Goal: Transaction & Acquisition: Download file/media

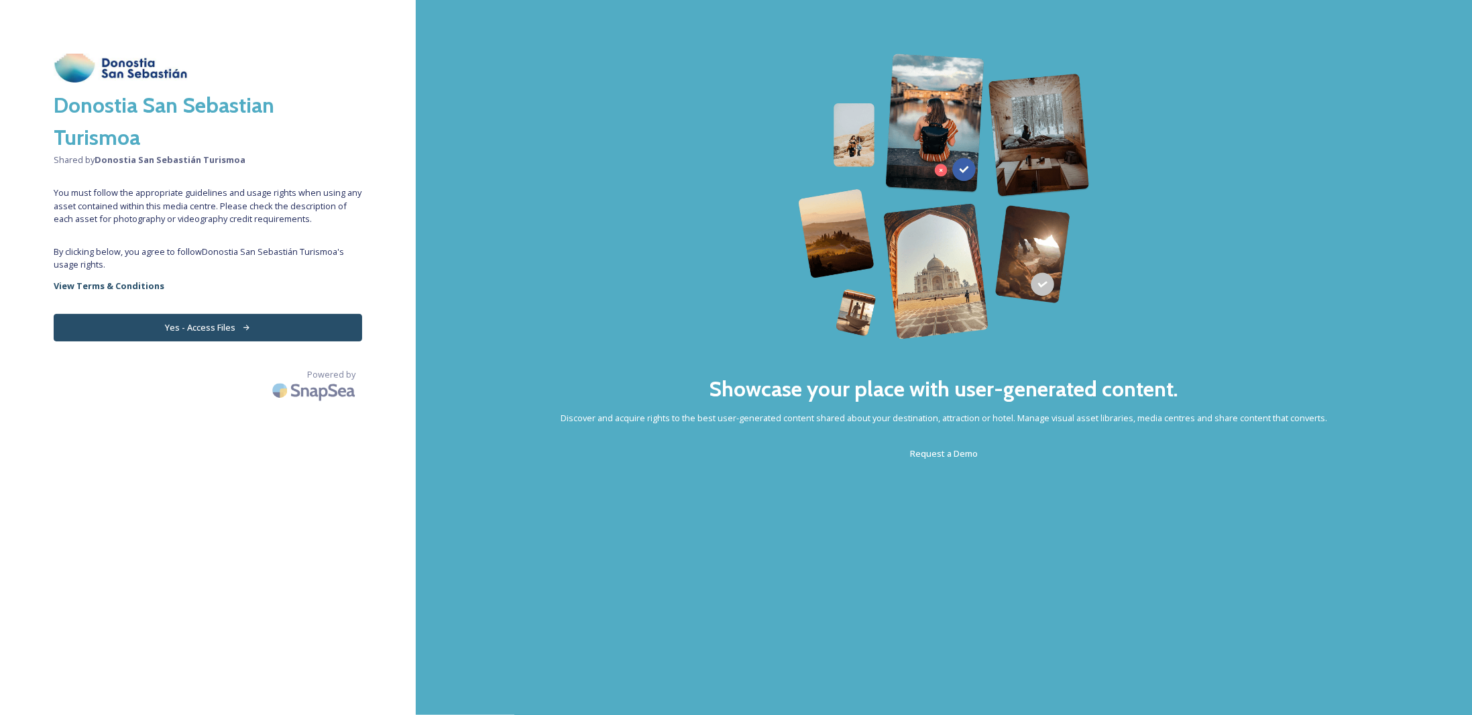
click at [253, 329] on button "Yes - Access Files" at bounding box center [208, 327] width 308 height 27
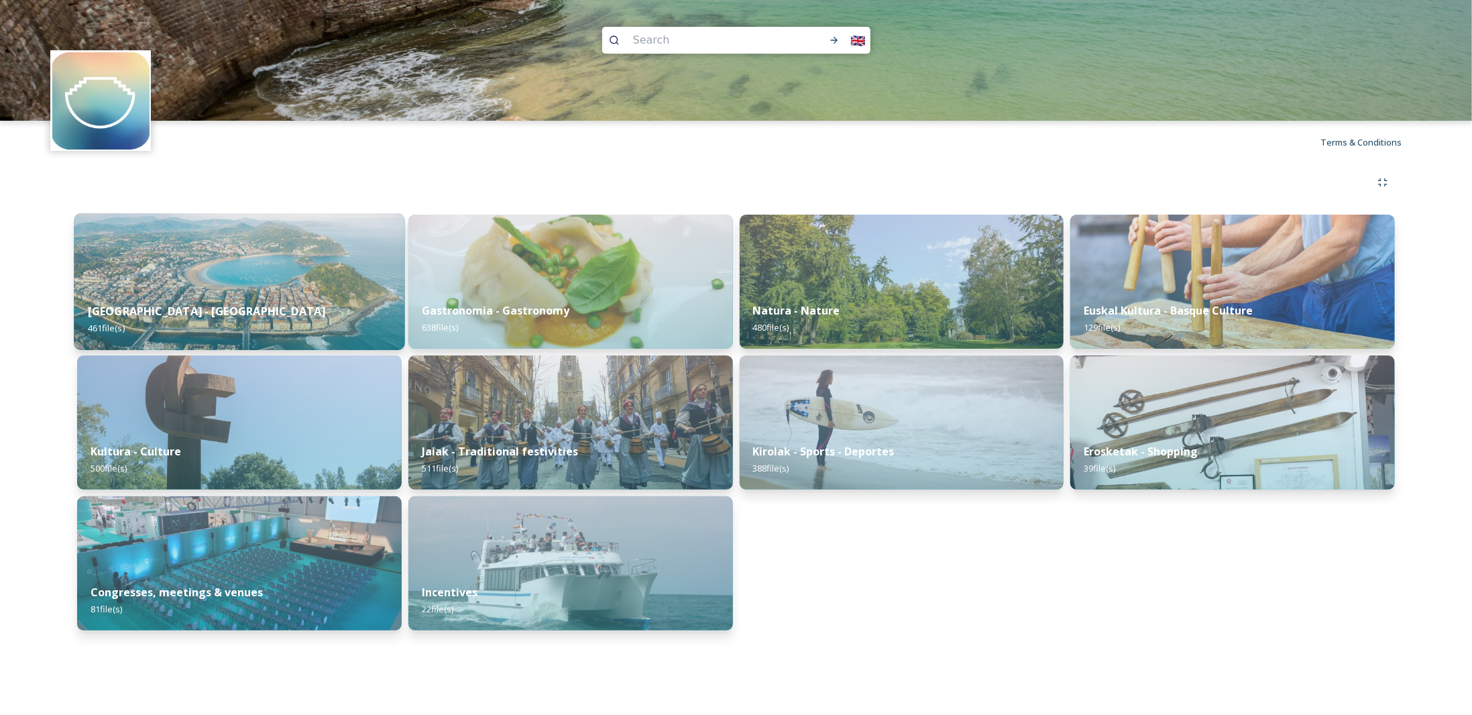
click at [261, 313] on div "[GEOGRAPHIC_DATA] - San Sebastian 461 file(s)" at bounding box center [239, 319] width 331 height 61
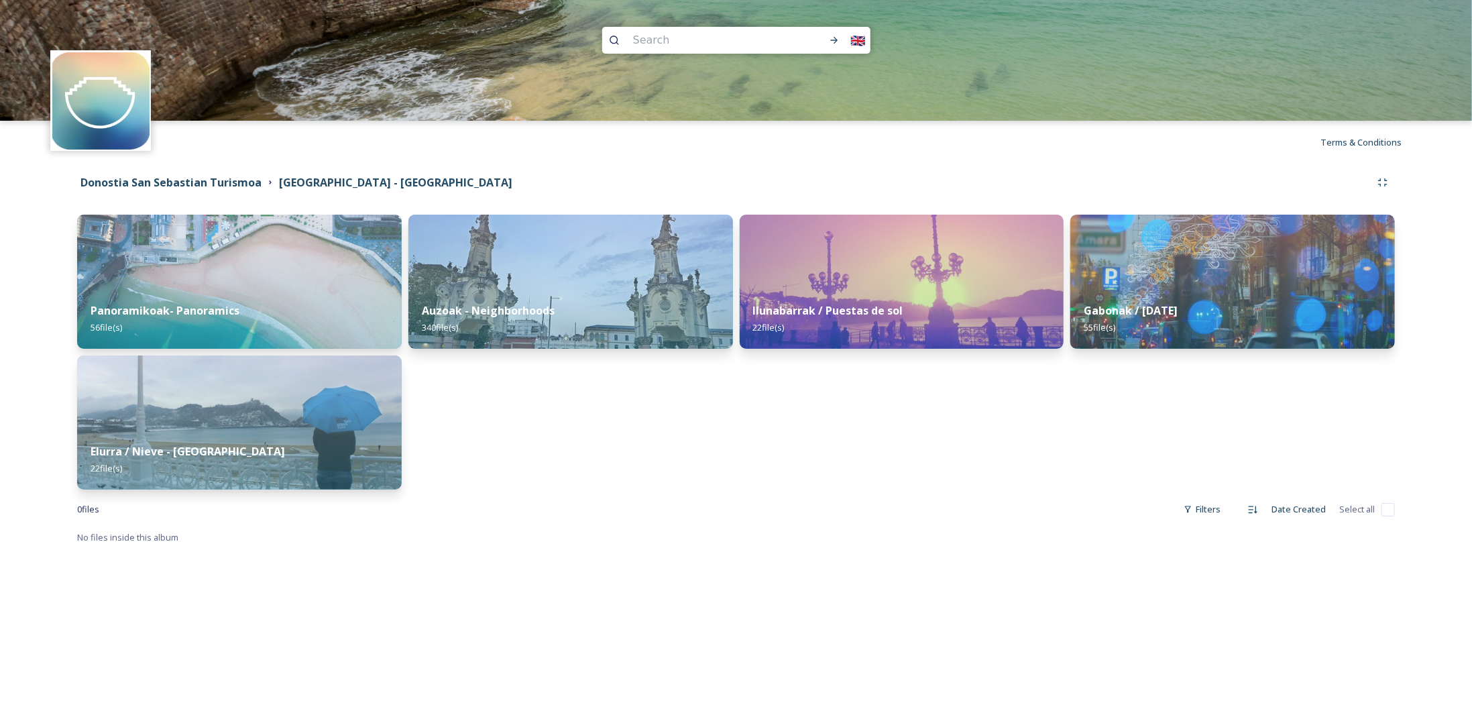
click at [261, 313] on div "Panoramikoak- Panoramics 56 file(s)" at bounding box center [239, 319] width 325 height 60
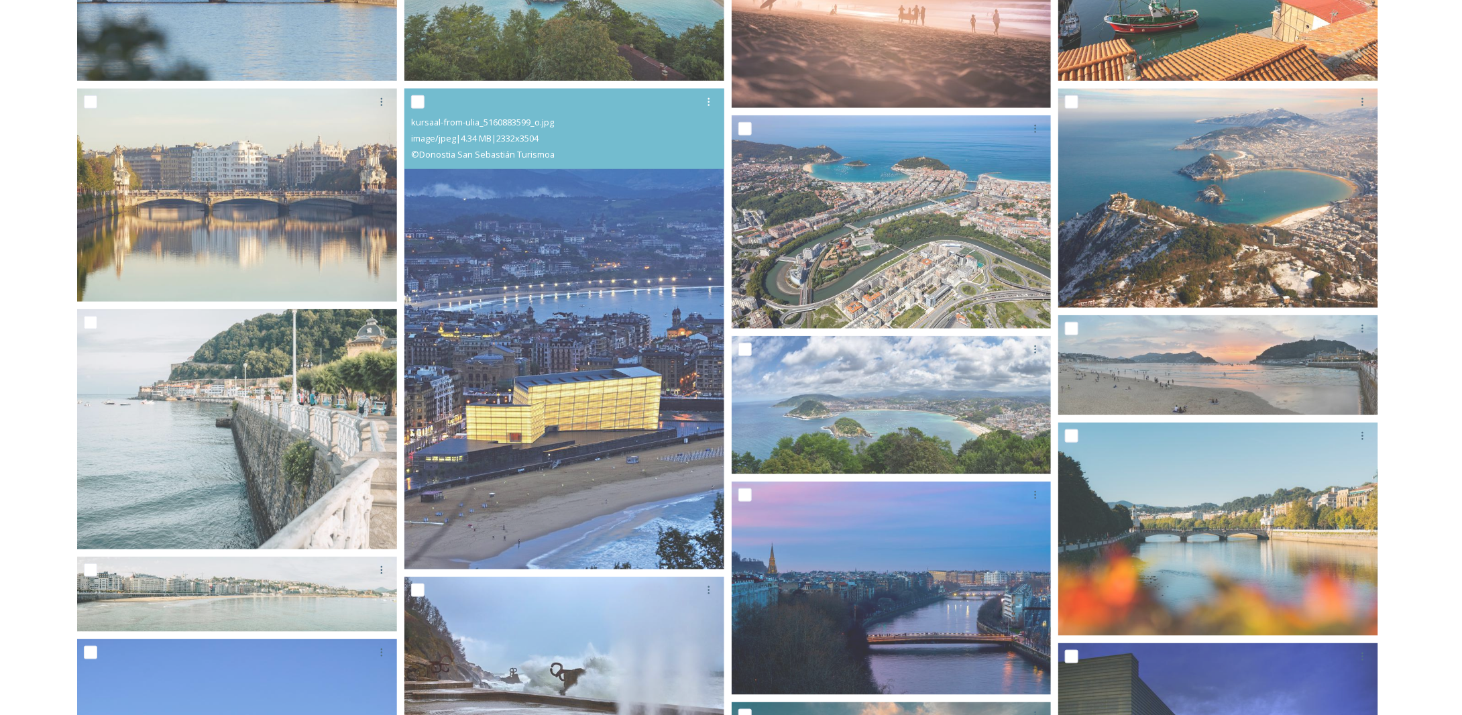
scroll to position [90, 0]
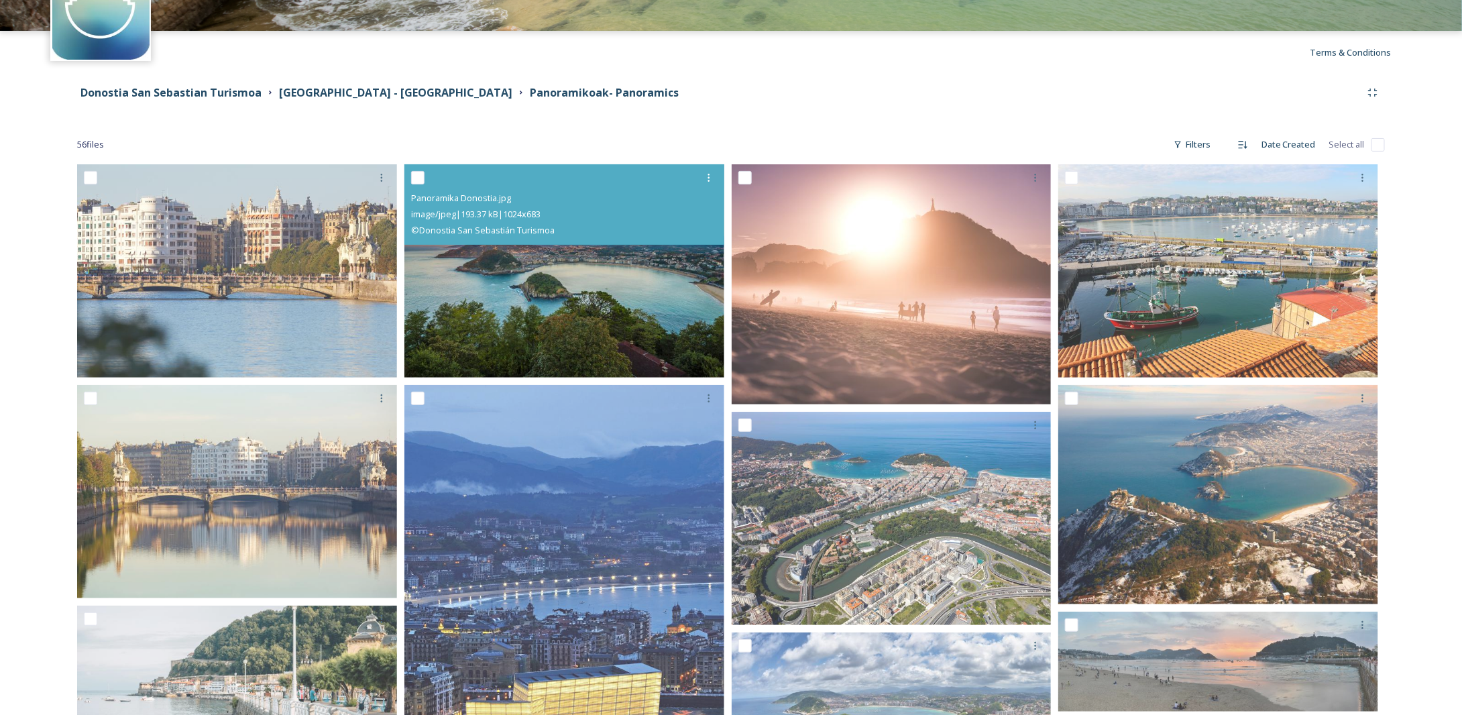
click at [565, 271] on img at bounding box center [564, 270] width 320 height 213
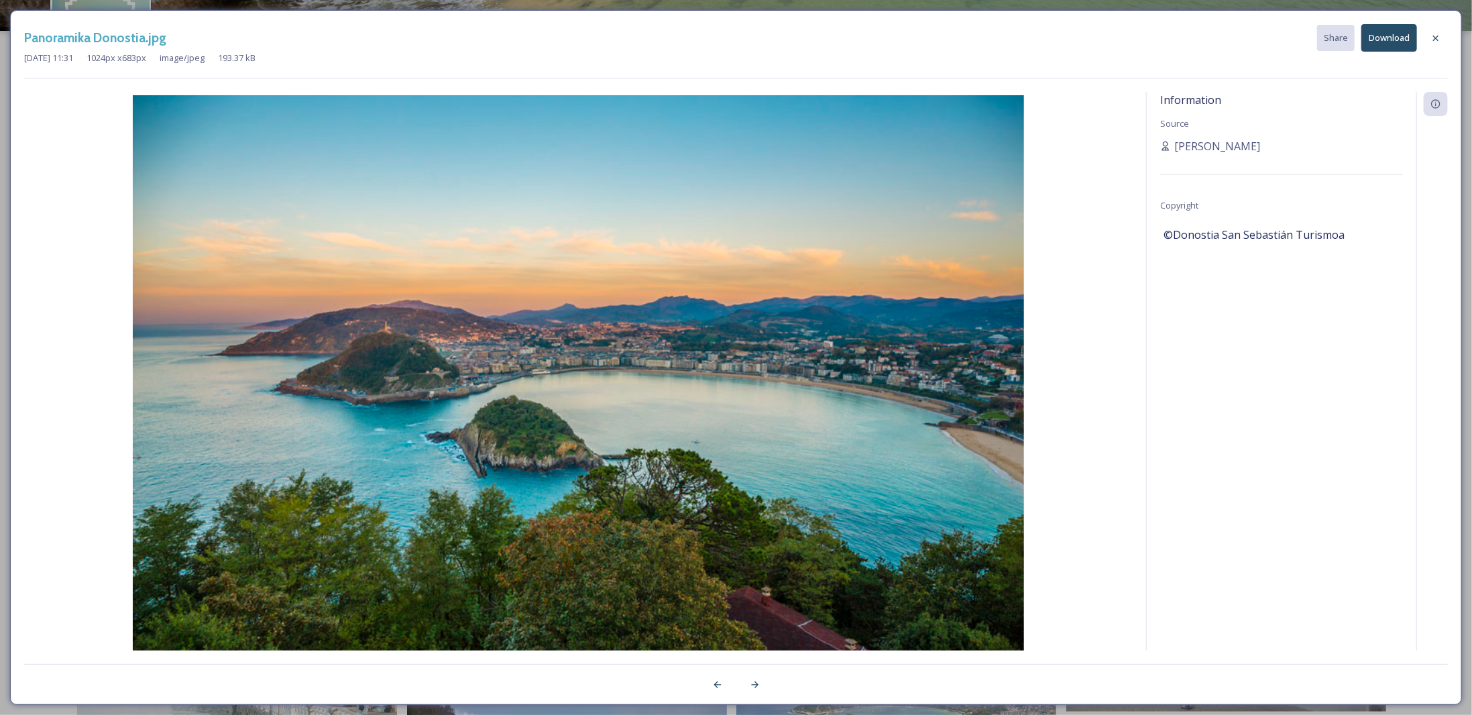
click at [1386, 38] on button "Download" at bounding box center [1389, 37] width 56 height 27
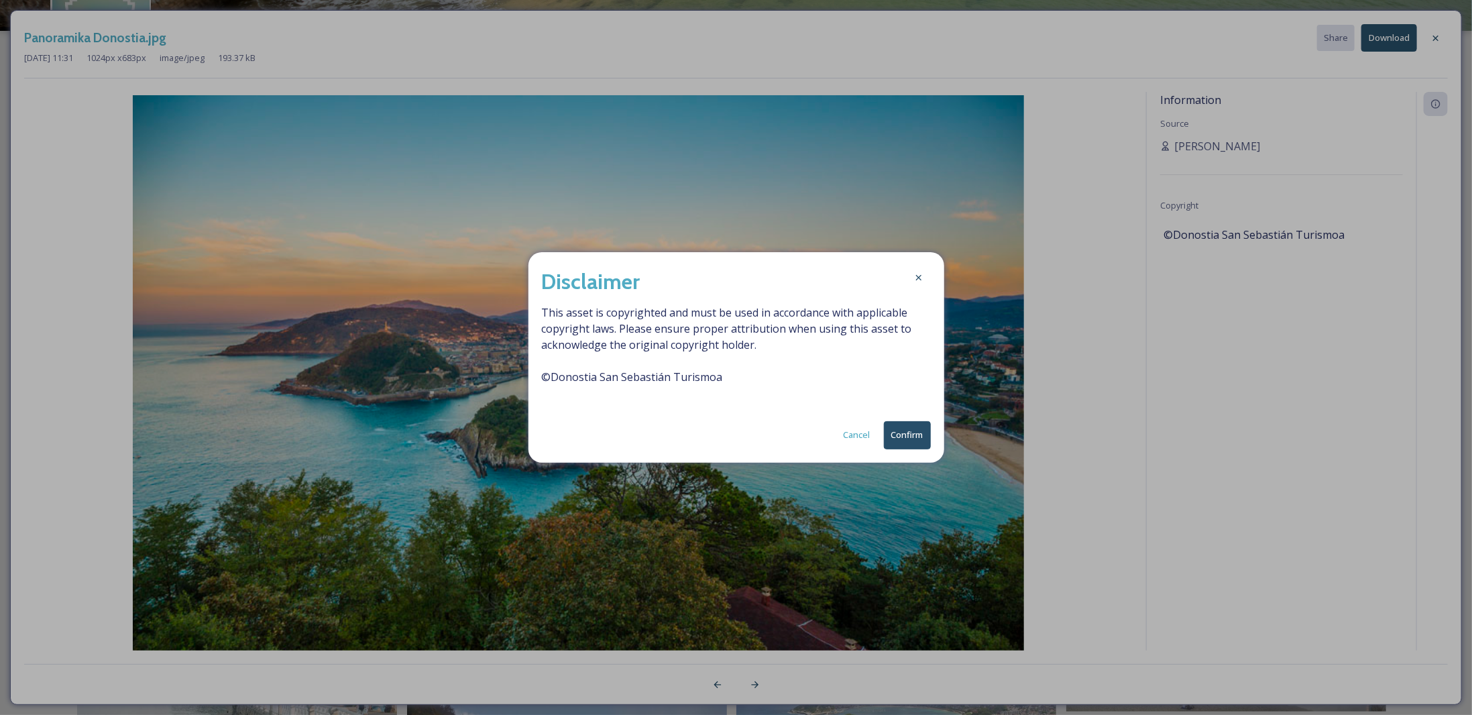
click at [909, 435] on button "Confirm" at bounding box center [907, 434] width 47 height 27
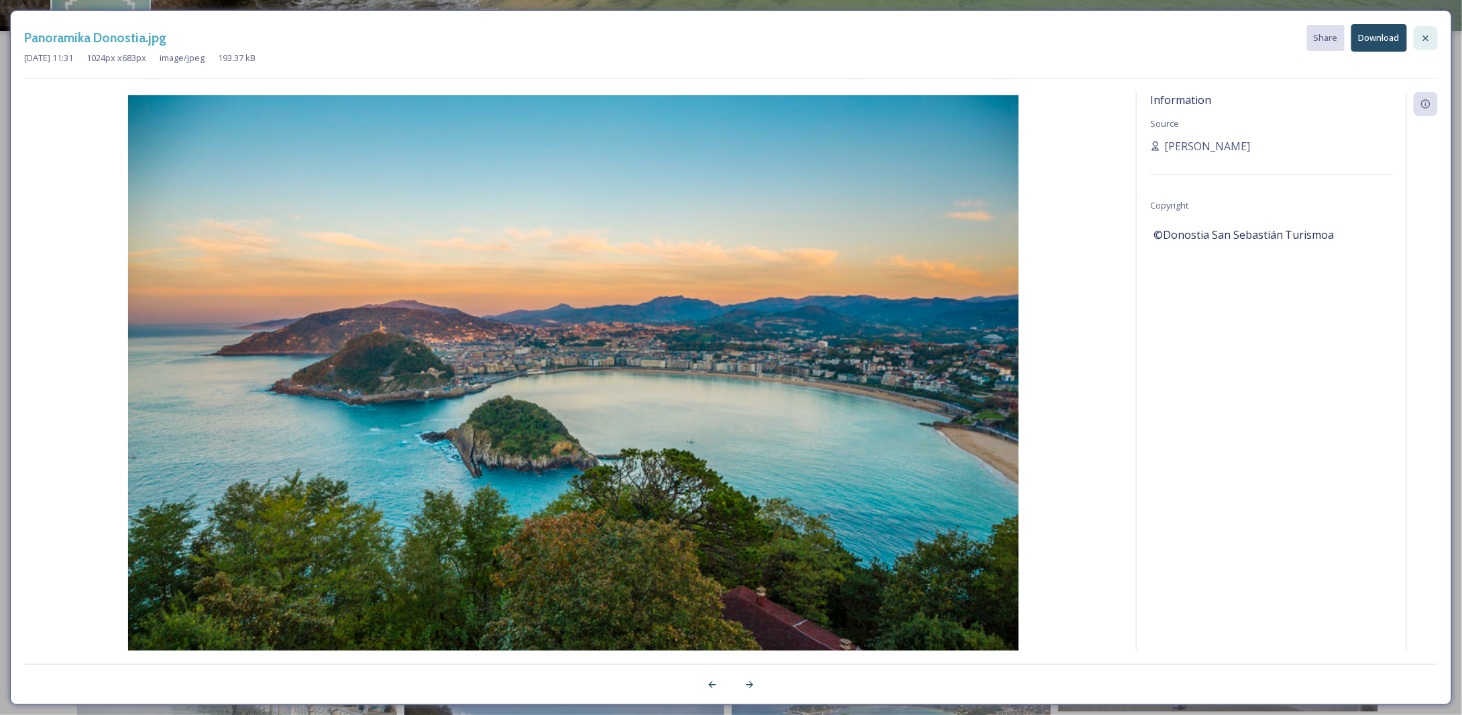
click at [1427, 36] on icon at bounding box center [1425, 37] width 5 height 5
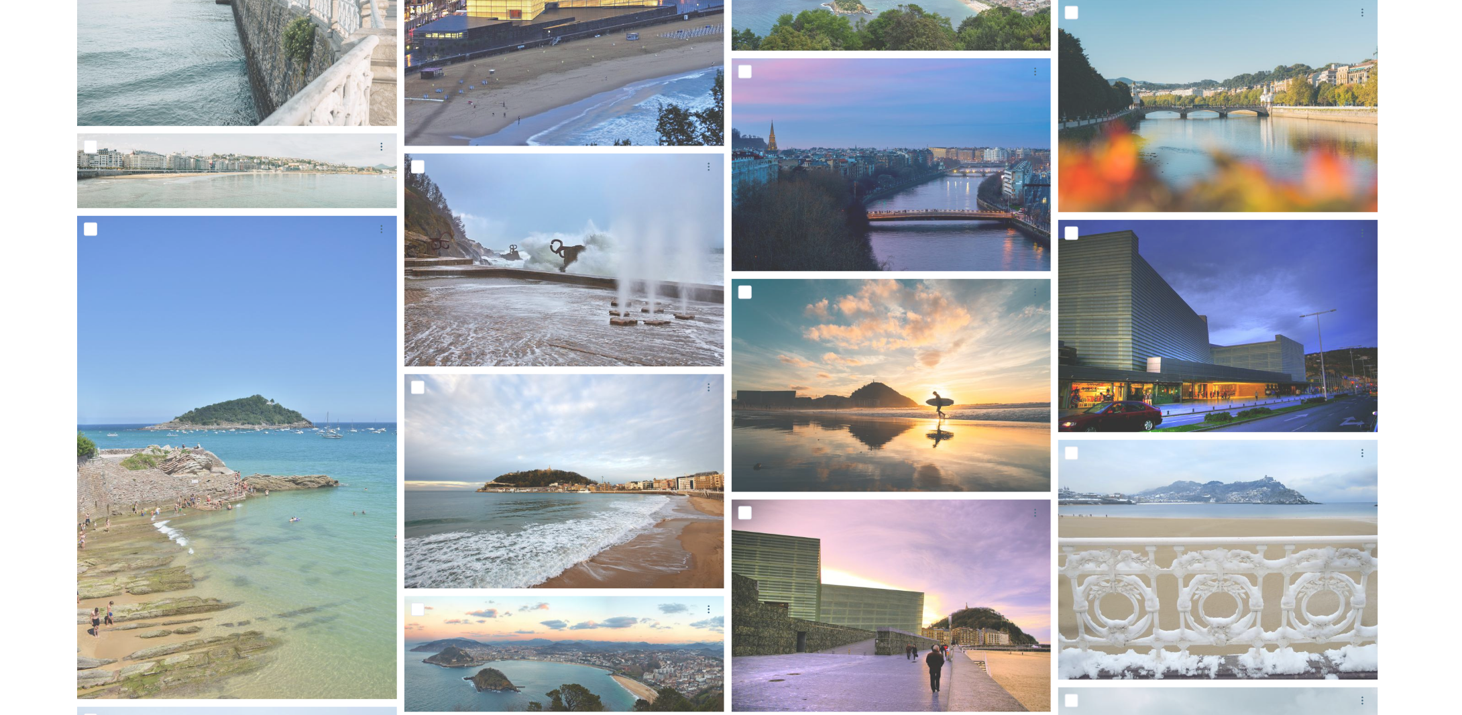
scroll to position [828, 0]
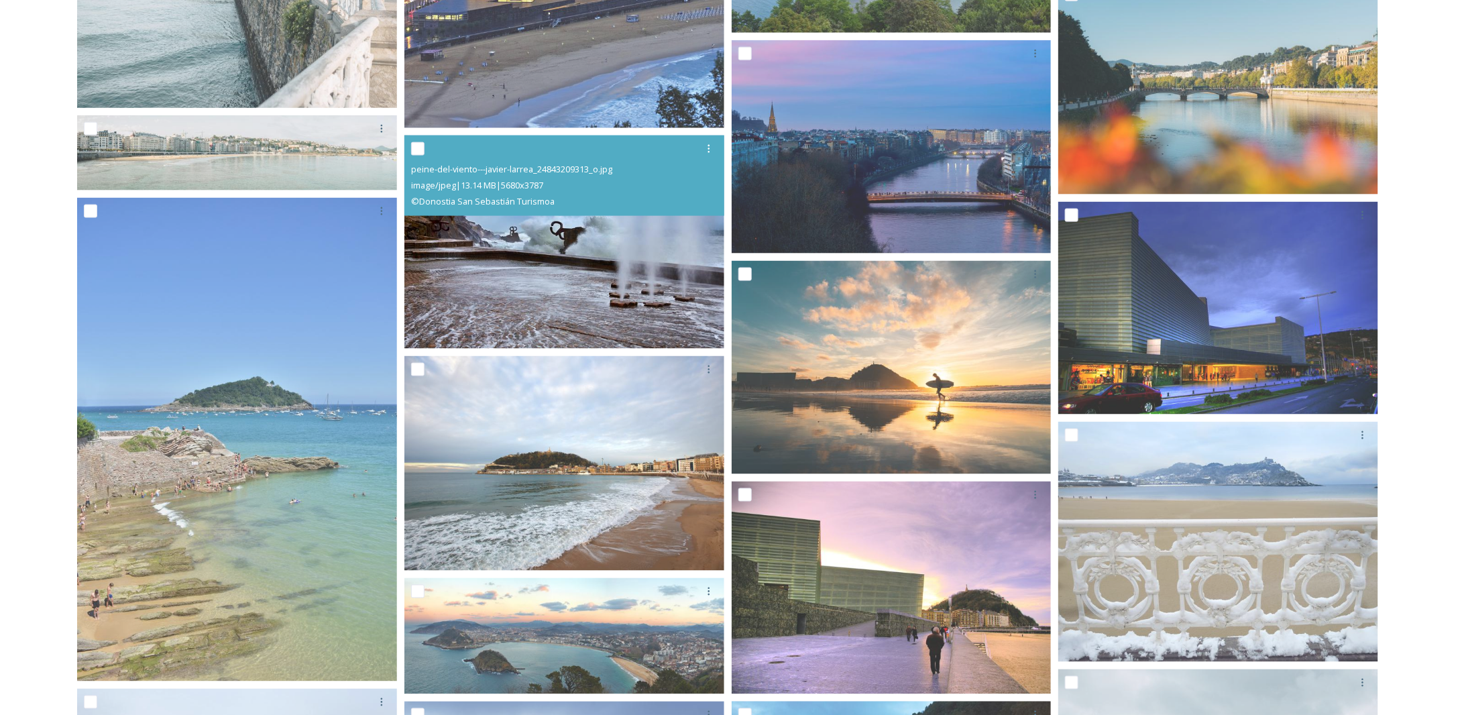
click at [647, 279] on img at bounding box center [564, 241] width 320 height 213
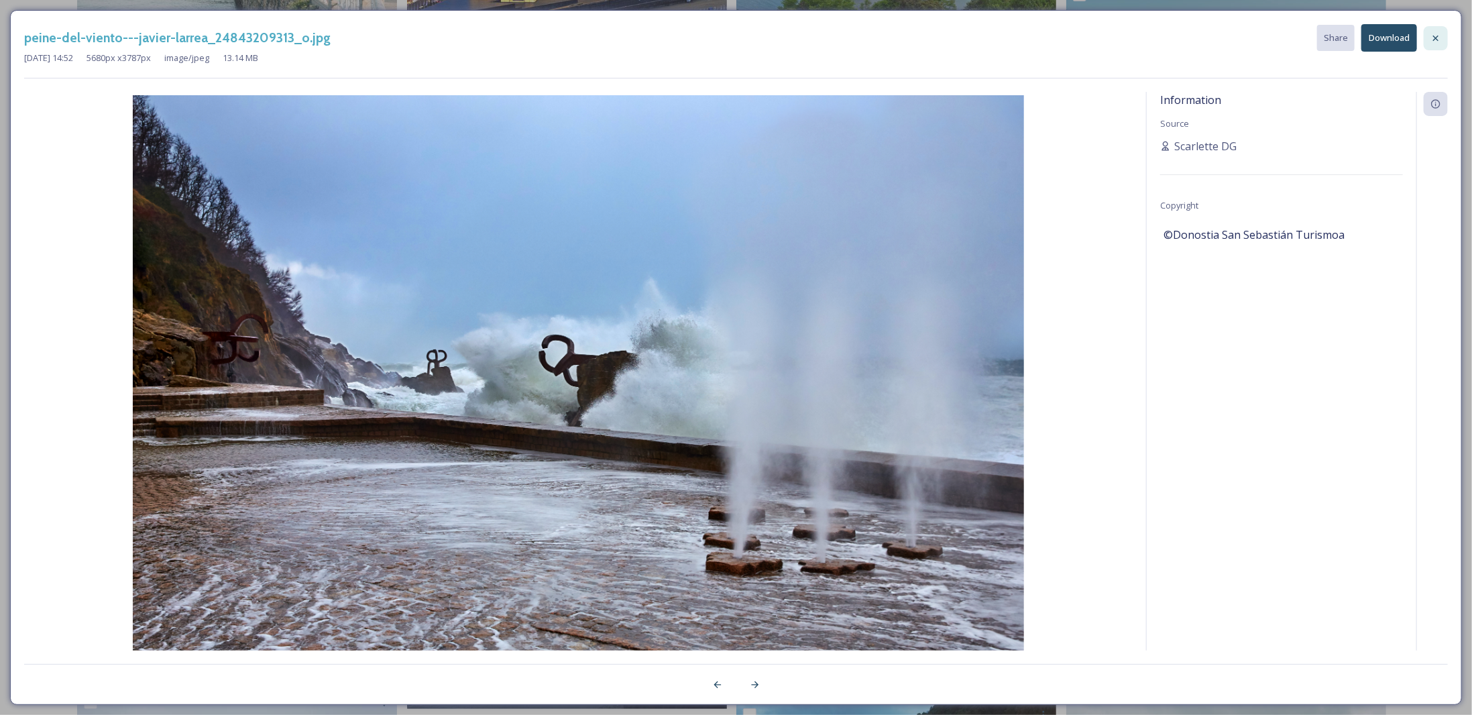
click at [1433, 37] on icon at bounding box center [1435, 38] width 11 height 11
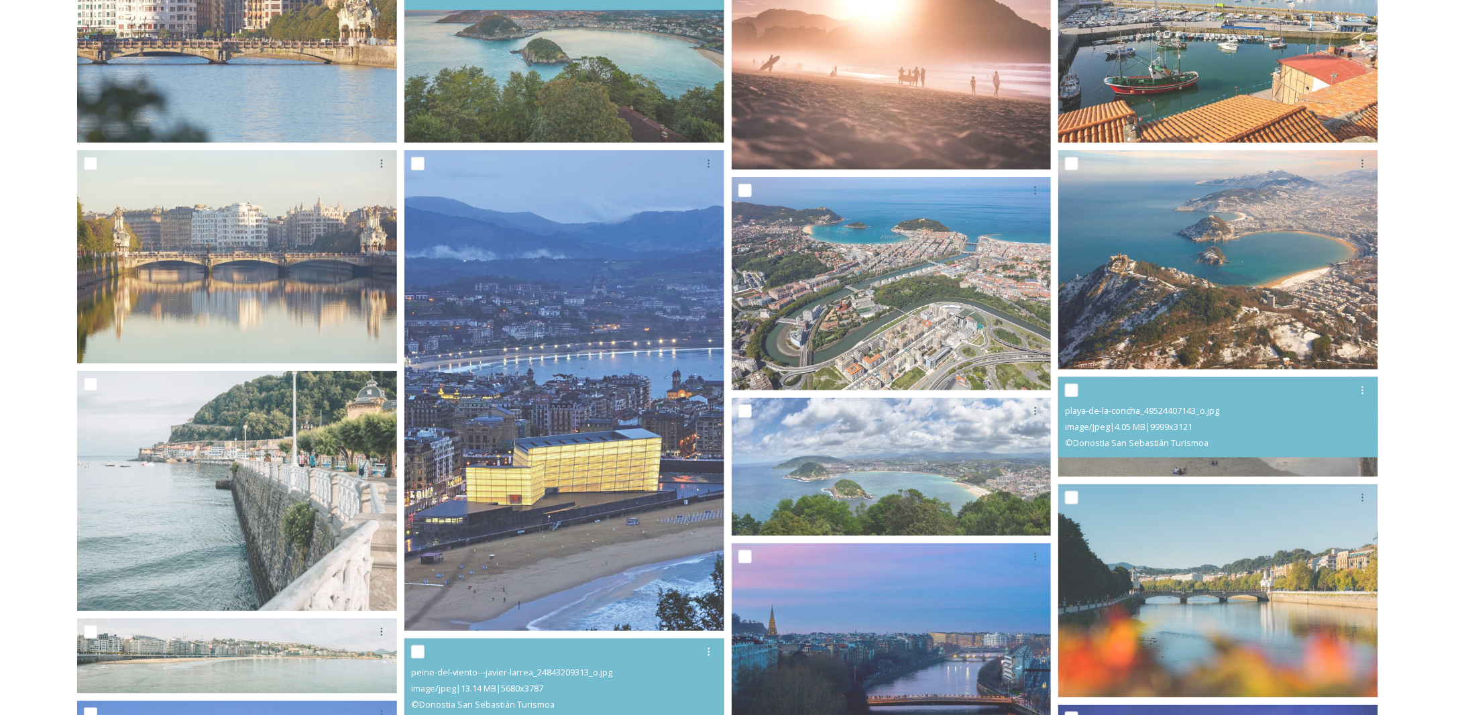
scroll to position [90, 0]
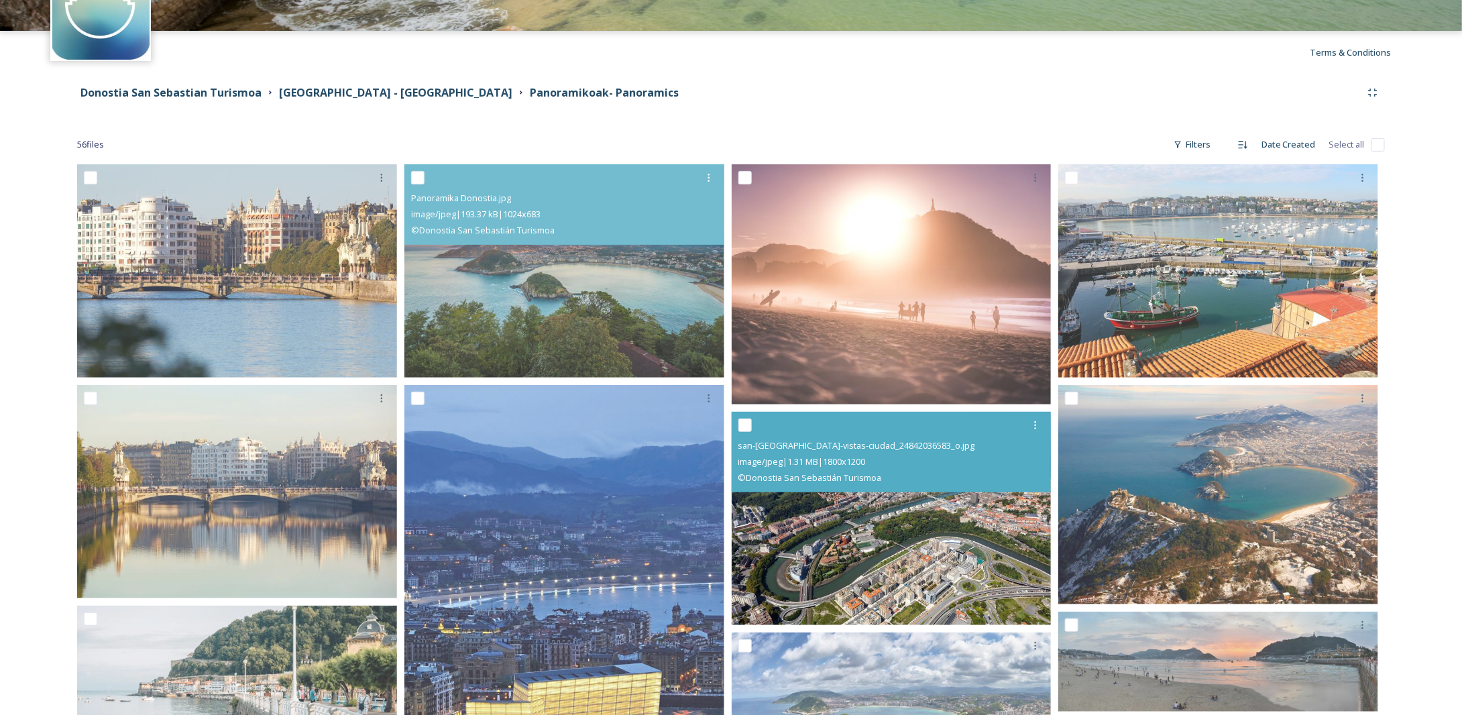
click at [948, 523] on img at bounding box center [892, 518] width 320 height 213
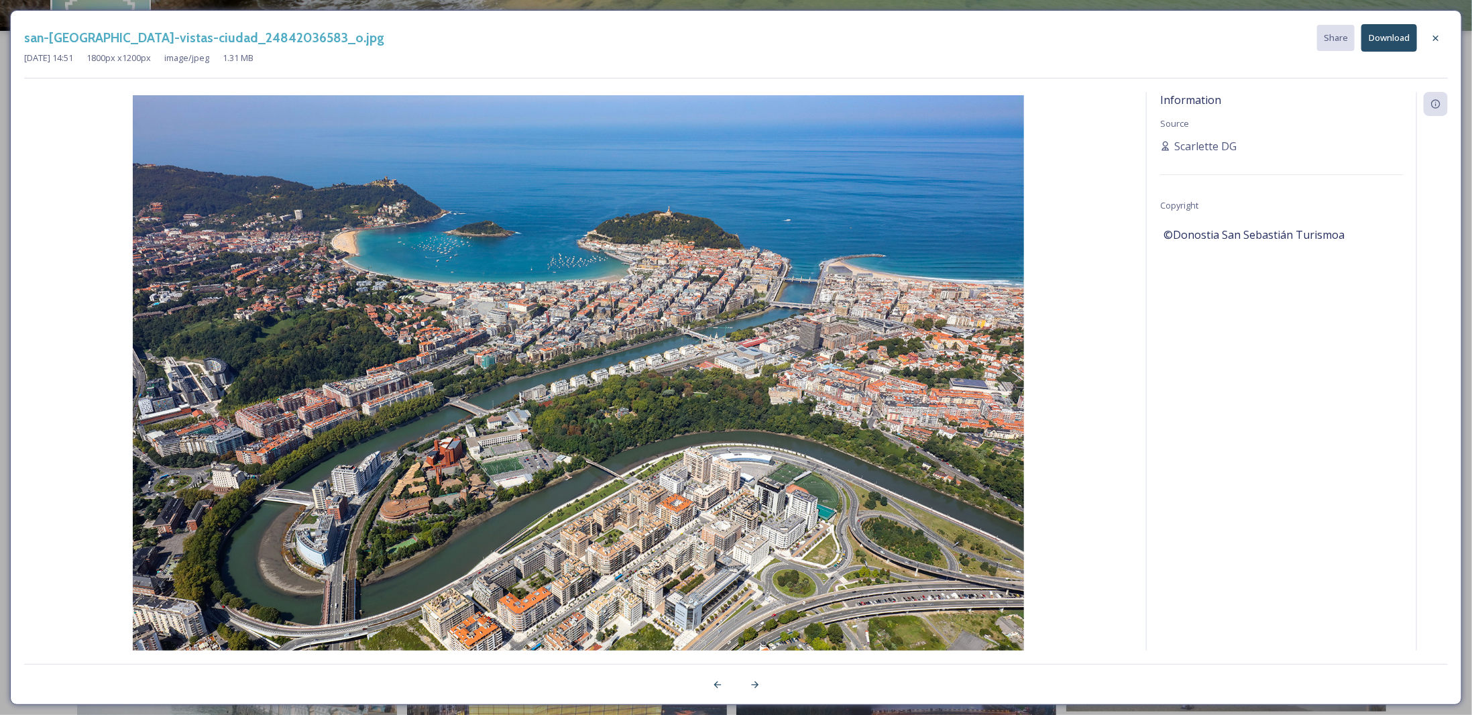
click at [1390, 33] on button "Download" at bounding box center [1389, 37] width 56 height 27
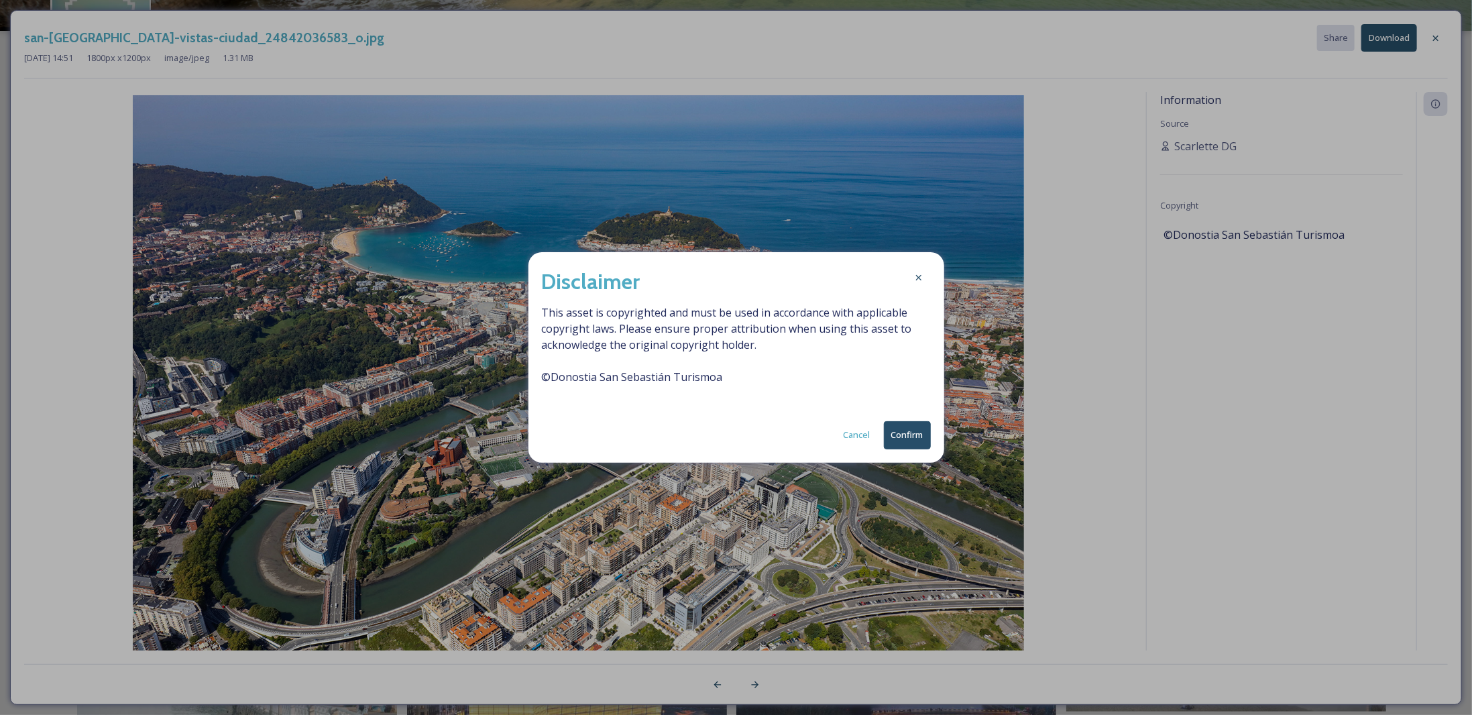
click at [916, 435] on button "Confirm" at bounding box center [907, 434] width 47 height 27
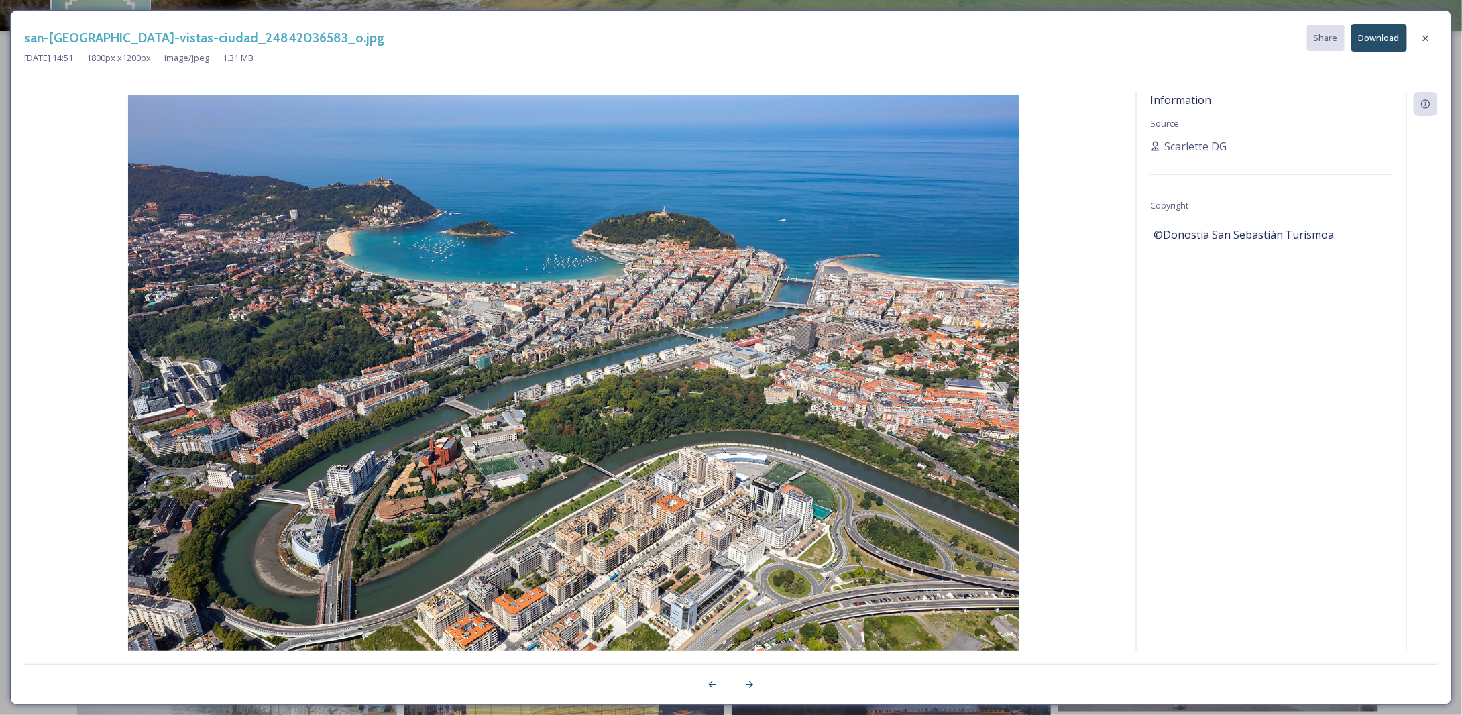
click at [1427, 33] on icon at bounding box center [1425, 38] width 11 height 11
click at [1426, 38] on div "Terms & Conditions" at bounding box center [731, 52] width 1462 height 43
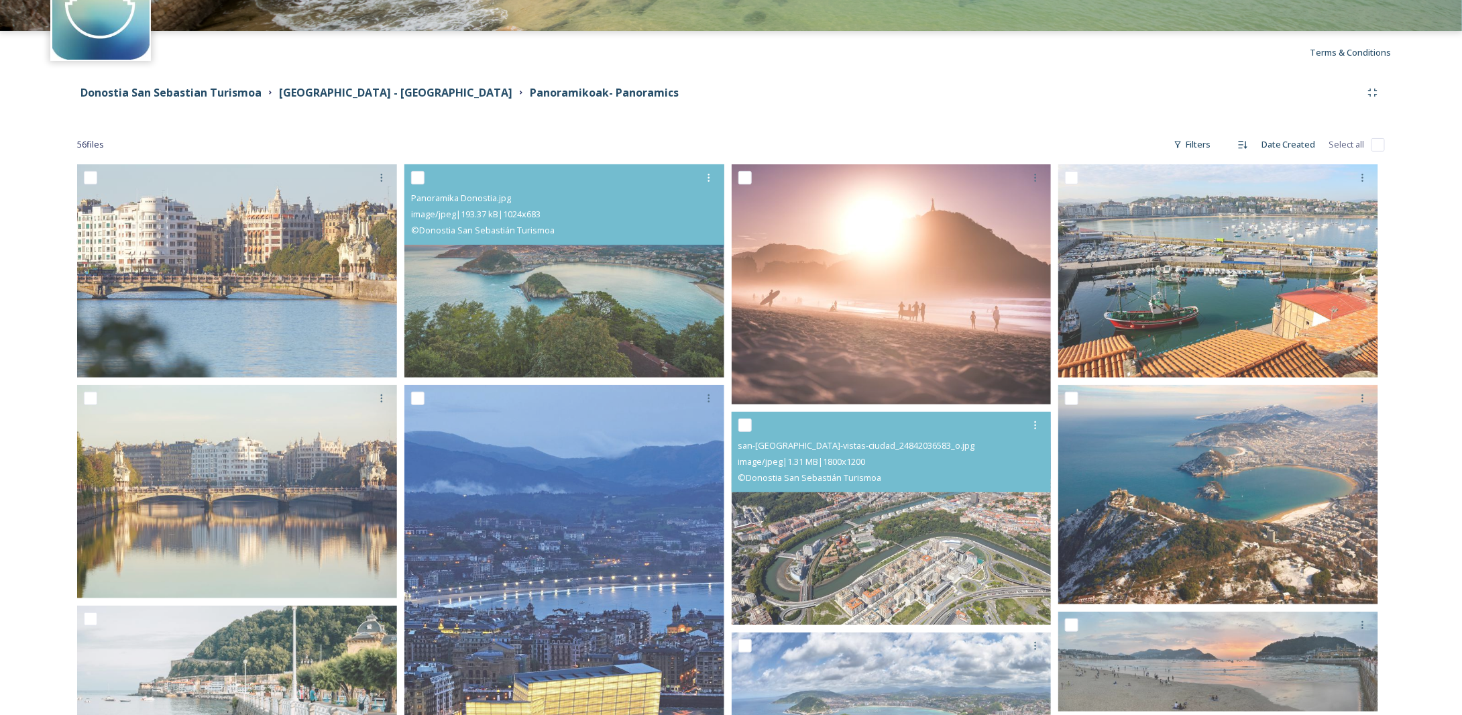
click at [1426, 36] on div "Terms & Conditions" at bounding box center [731, 52] width 1462 height 43
